Goal: Task Accomplishment & Management: Manage account settings

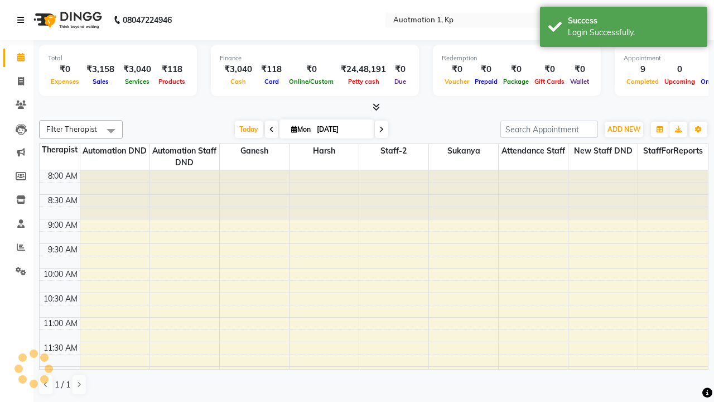
click at [23, 20] on icon at bounding box center [20, 20] width 7 height 8
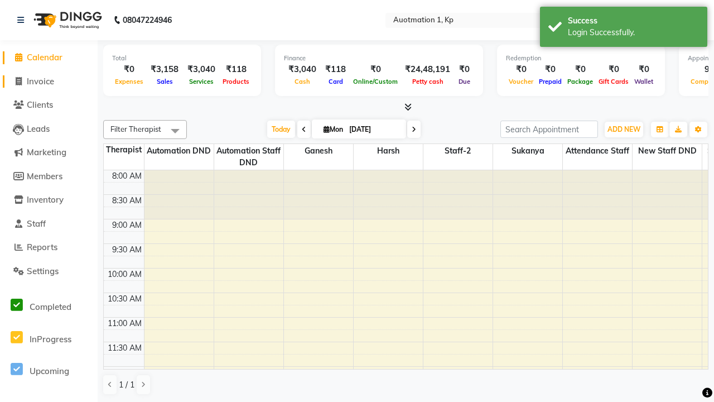
click at [49, 81] on span "Invoice" at bounding box center [40, 81] width 27 height 11
select select "150"
select select "service"
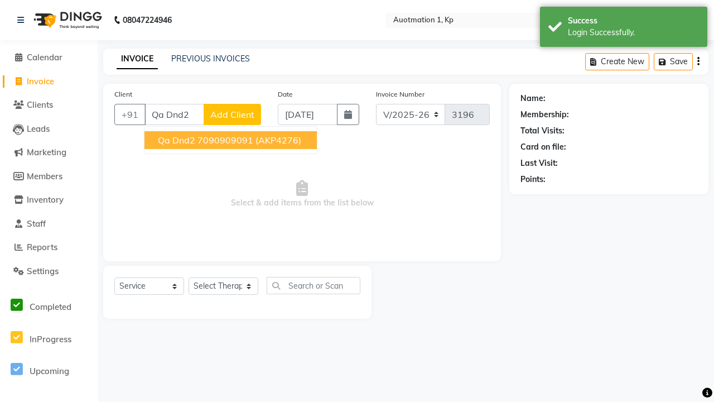
click at [230, 140] on ngb-highlight "7090909091" at bounding box center [225, 139] width 56 height 11
type input "7090909091"
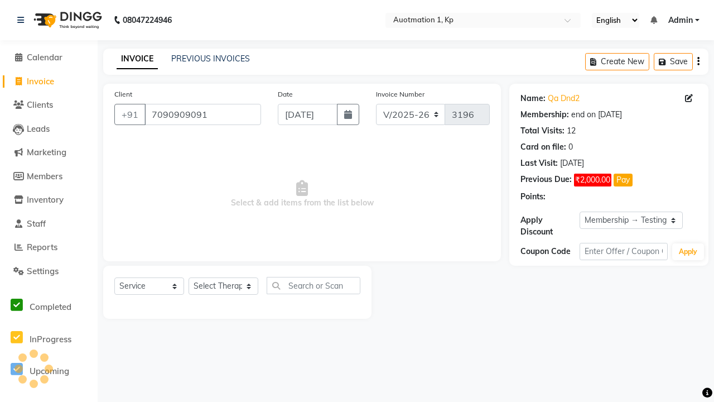
select select "0:"
select select "2110"
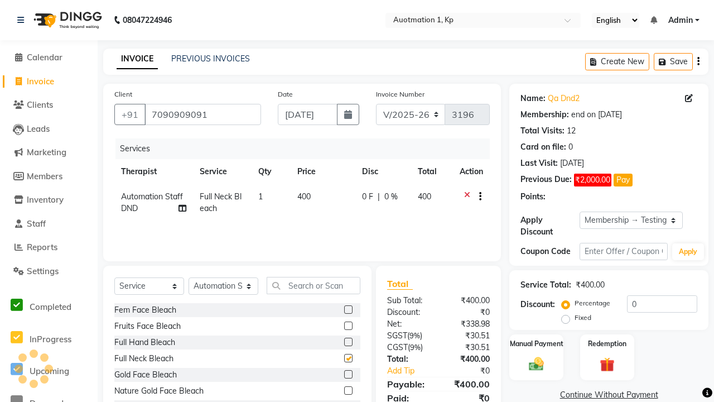
click at [477, 196] on button "button" at bounding box center [478, 197] width 7 height 12
select select "2112"
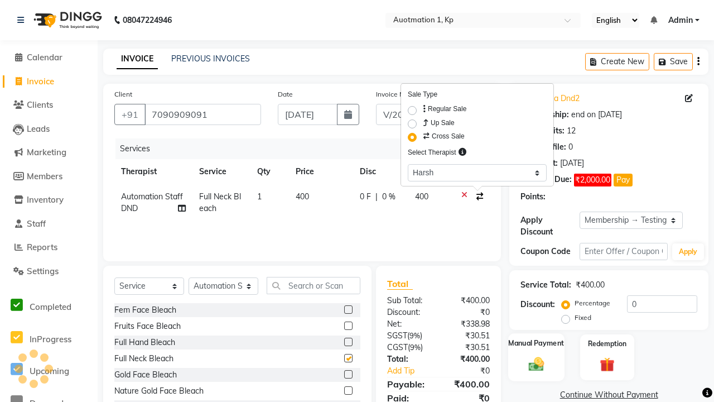
click at [536, 343] on label "Manual Payment" at bounding box center [537, 342] width 56 height 11
checkbox input "false"
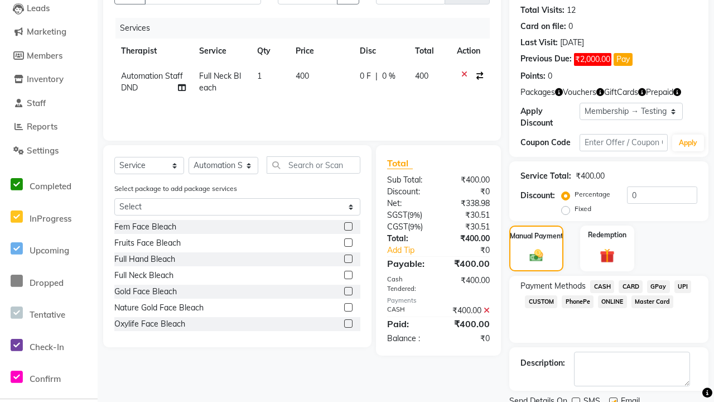
click at [613, 397] on label at bounding box center [613, 401] width 8 height 8
click at [613, 398] on input "checkbox" at bounding box center [612, 401] width 7 height 7
checkbox input "false"
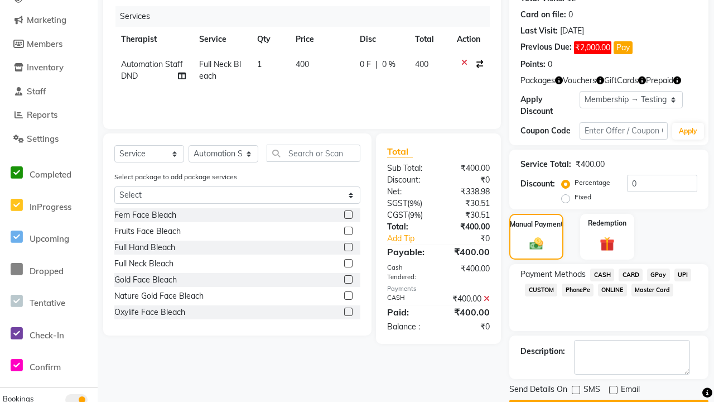
click at [608, 399] on button "Checkout" at bounding box center [608, 407] width 199 height 17
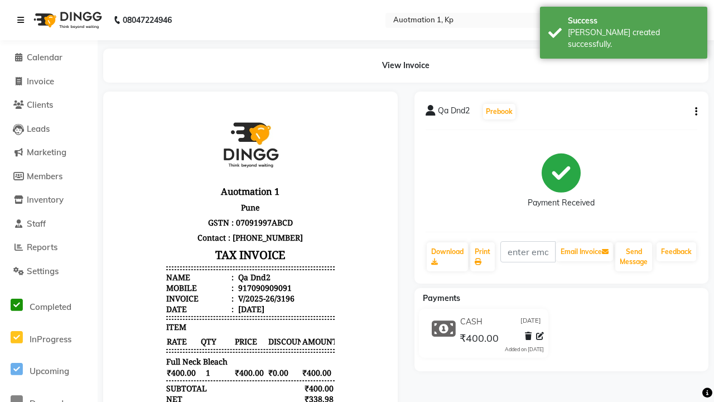
click at [623, 28] on div "Bill created successfully." at bounding box center [633, 38] width 131 height 23
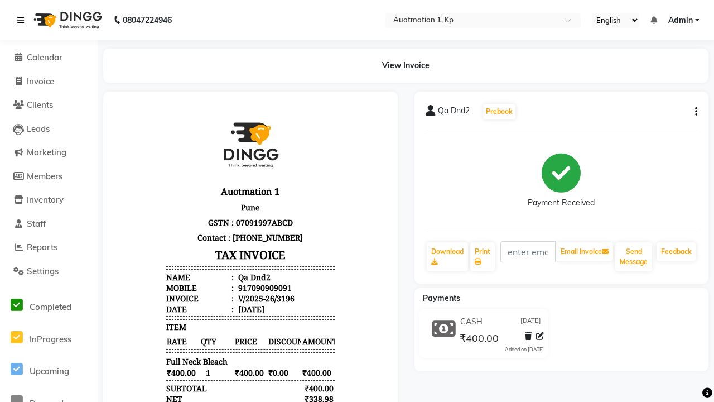
click at [23, 20] on icon at bounding box center [20, 20] width 7 height 8
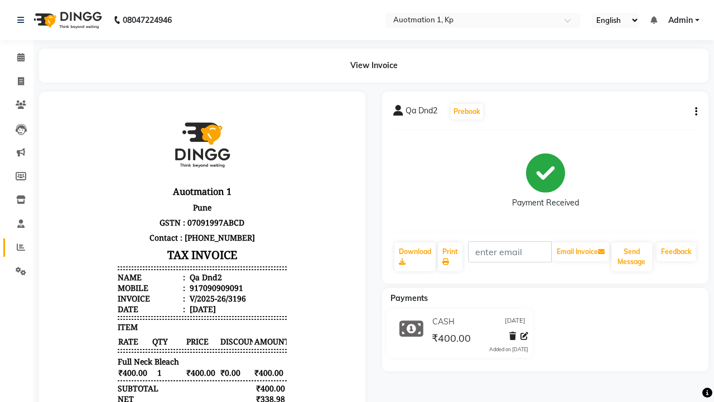
click at [17, 247] on icon at bounding box center [21, 247] width 8 height 8
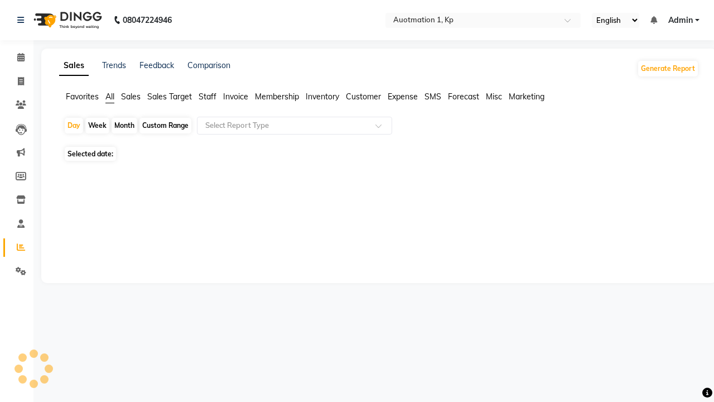
type input "Cross Sell / Up sell Report"
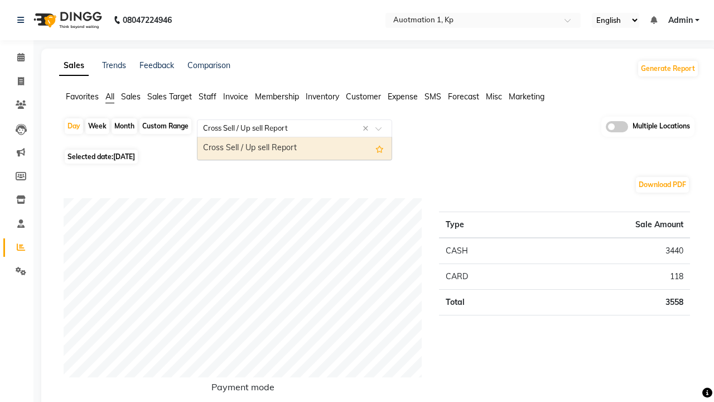
click at [294, 148] on div "Cross Sell / Up sell Report" at bounding box center [294, 148] width 194 height 22
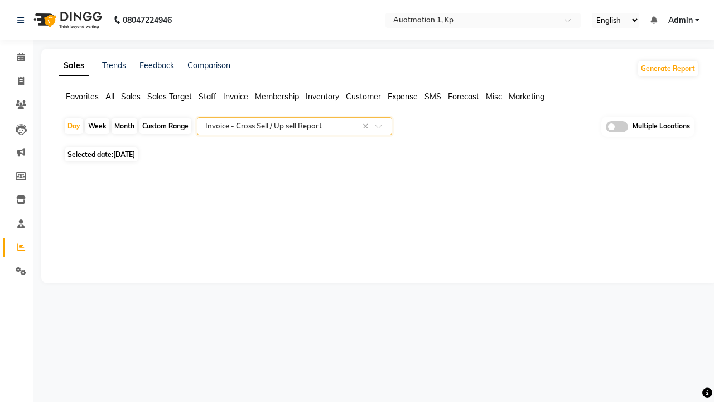
select select "full_report"
select select "csv"
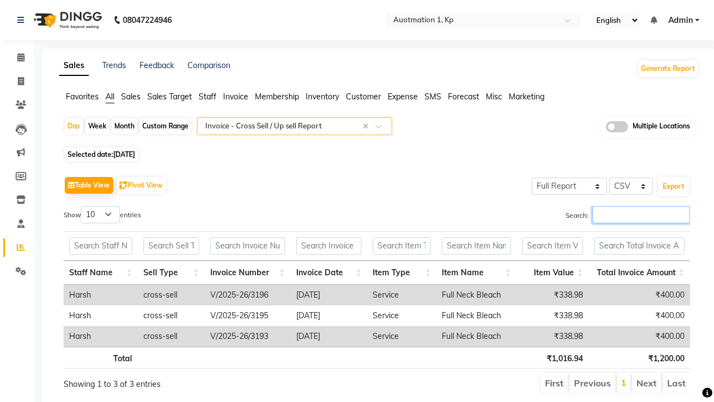
type input "V/2025-26/3196"
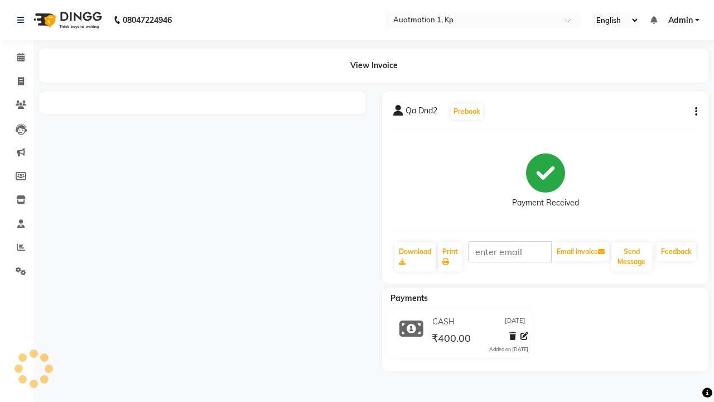
click at [693, 112] on button "button" at bounding box center [693, 112] width 7 height 12
select select "service"
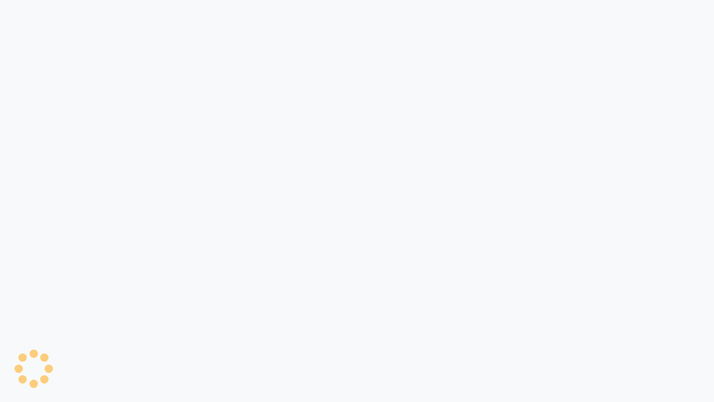
select select "service"
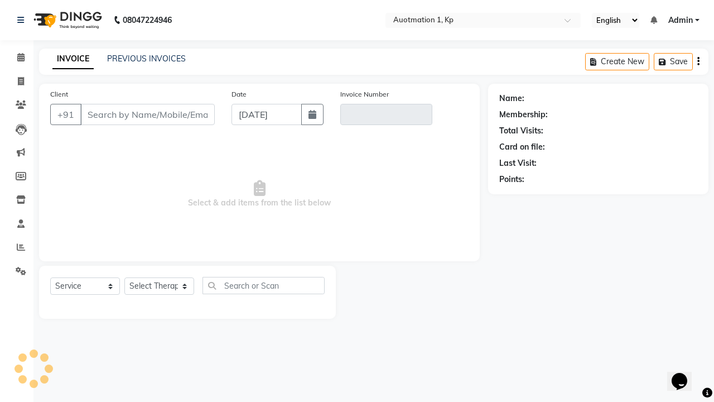
type input "7090909091"
type input "V/2025-26/3196"
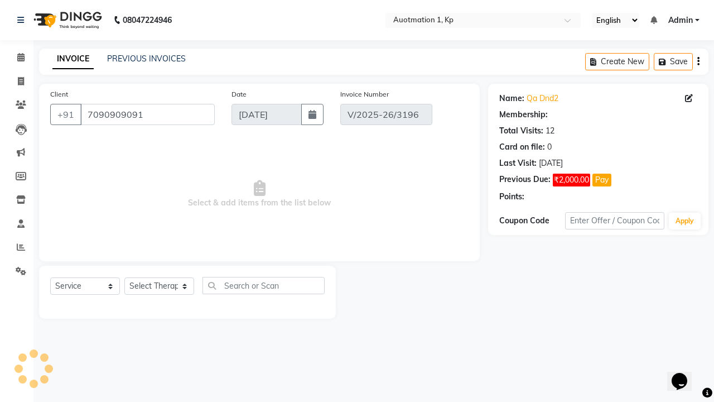
select select "1: Object"
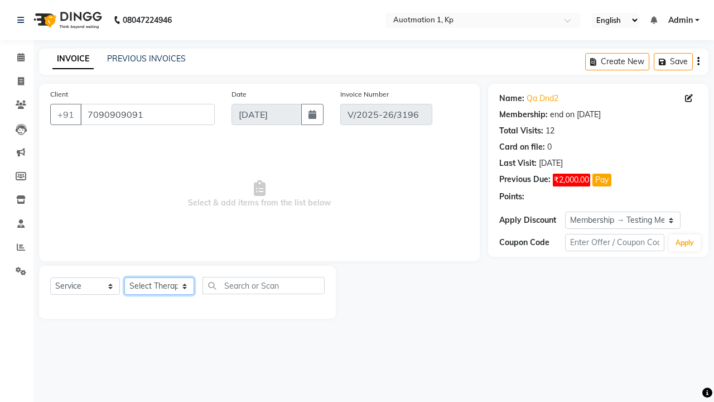
click at [163, 286] on select "Select Therapist Attendance Staff Automation DND Automation Staff DND Ganesh Ha…" at bounding box center [159, 285] width 70 height 17
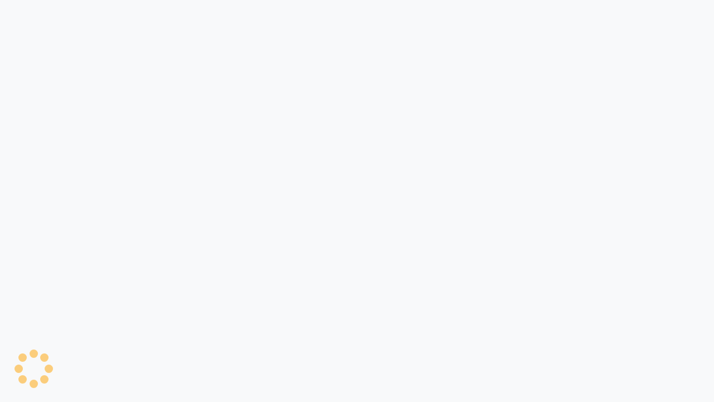
select select "service"
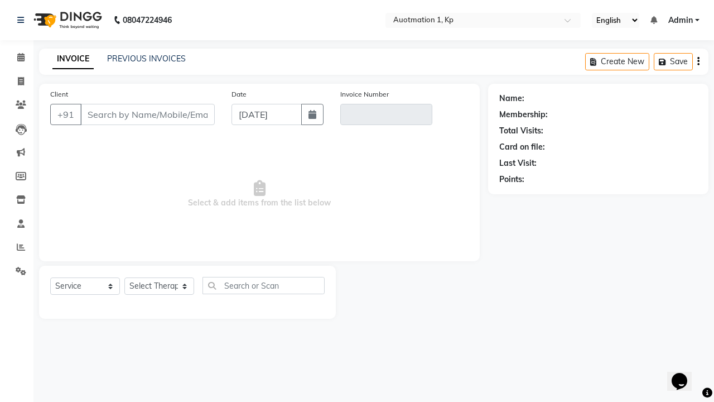
type input "7090909091"
type input "V/2025-26/3196"
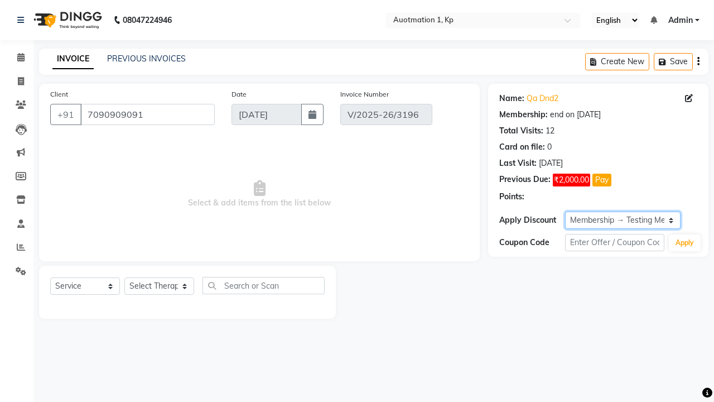
click at [601, 221] on select "Select Membership → Testing Membership Qo1lr Membership → Testing Membership K4…" at bounding box center [622, 219] width 115 height 17
select select "0:"
click at [130, 59] on link "PREVIOUS INVOICES" at bounding box center [146, 59] width 79 height 10
click at [136, 59] on link "PREVIOUS INVOICES" at bounding box center [146, 59] width 79 height 10
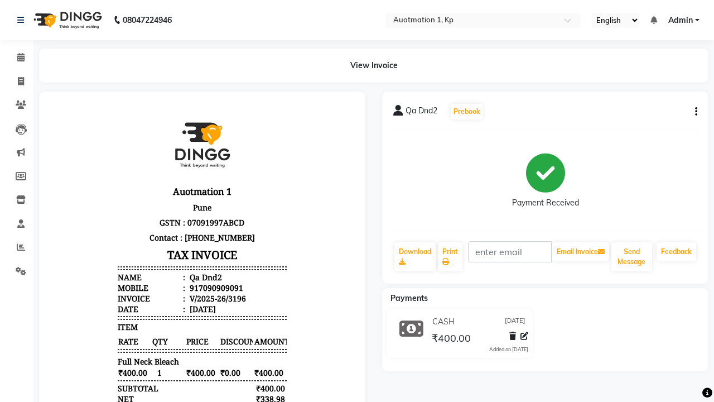
click at [696, 112] on icon "button" at bounding box center [696, 112] width 2 height 1
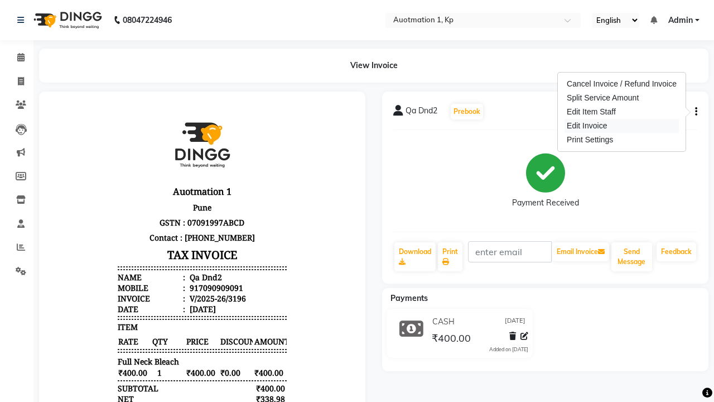
click at [606, 129] on div "Edit Invoice" at bounding box center [621, 126] width 114 height 14
select select "service"
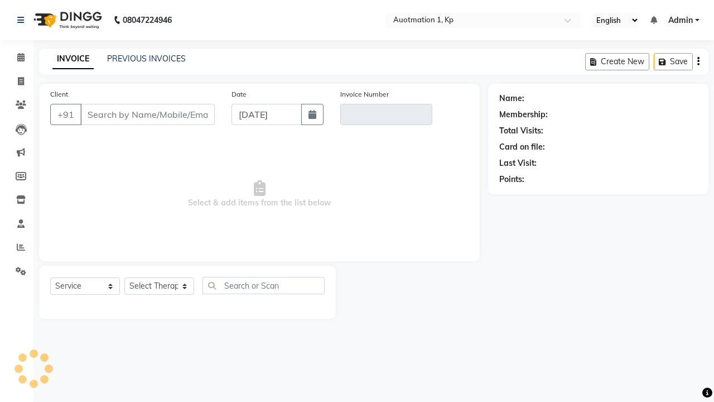
type input "7090909091"
type input "V/2025-26/3196"
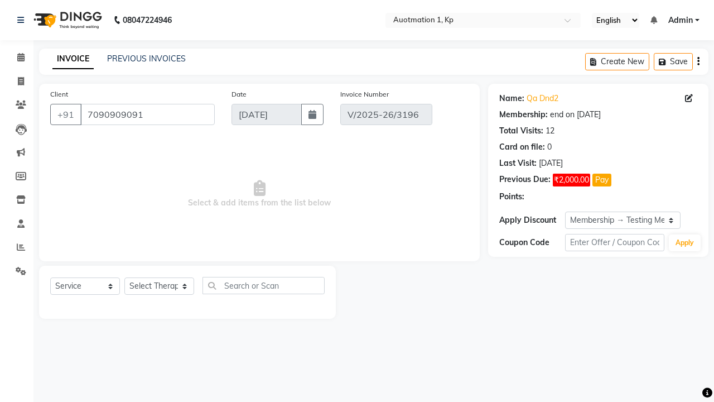
select select "0:"
click at [684, 20] on span "Admin" at bounding box center [680, 20] width 25 height 12
click at [0, 0] on link "Sign out" at bounding box center [0, 0] width 0 height 0
